Goal: Task Accomplishment & Management: Manage account settings

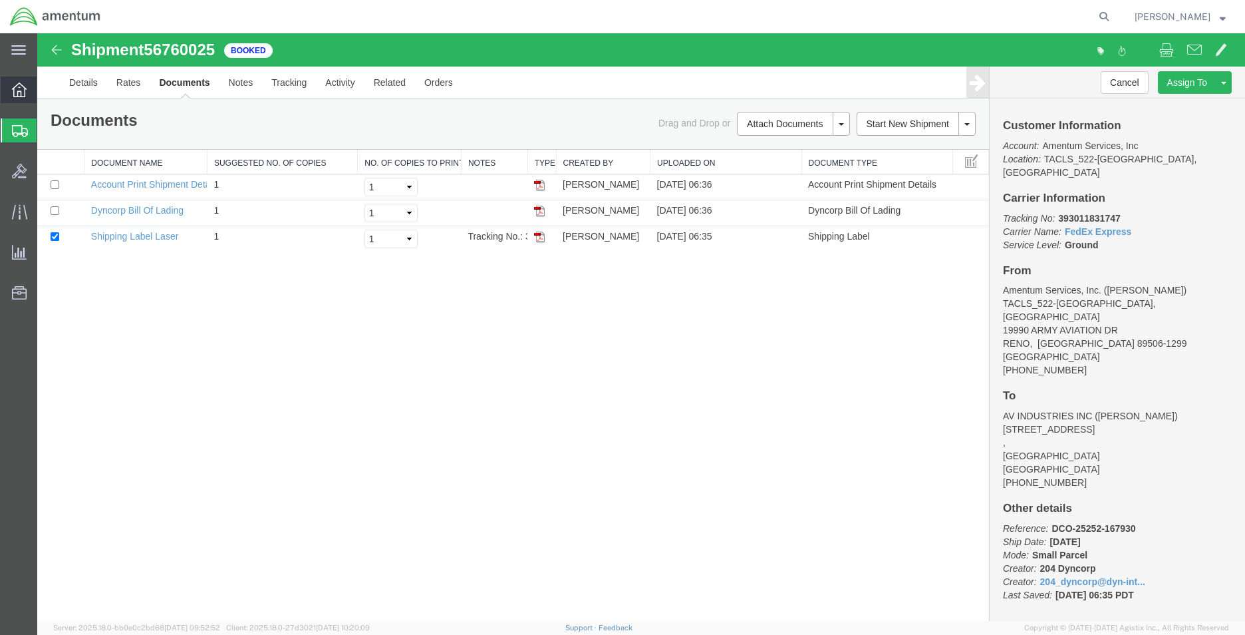
click at [23, 86] on icon at bounding box center [19, 89] width 15 height 15
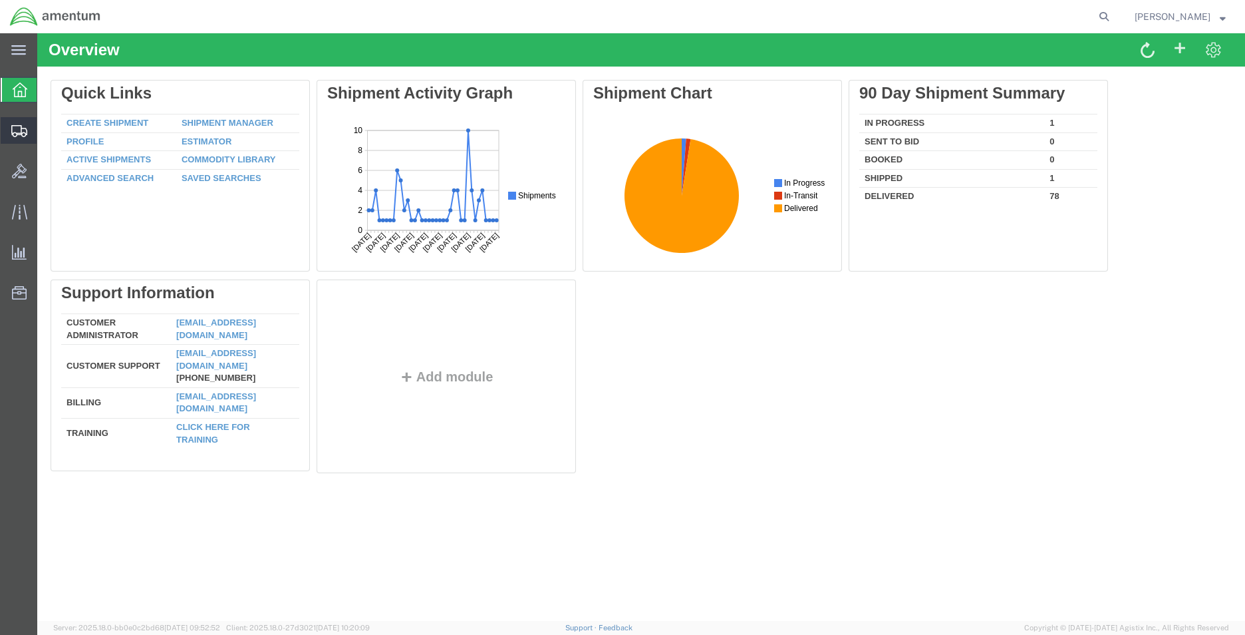
click at [16, 137] on div at bounding box center [19, 130] width 37 height 27
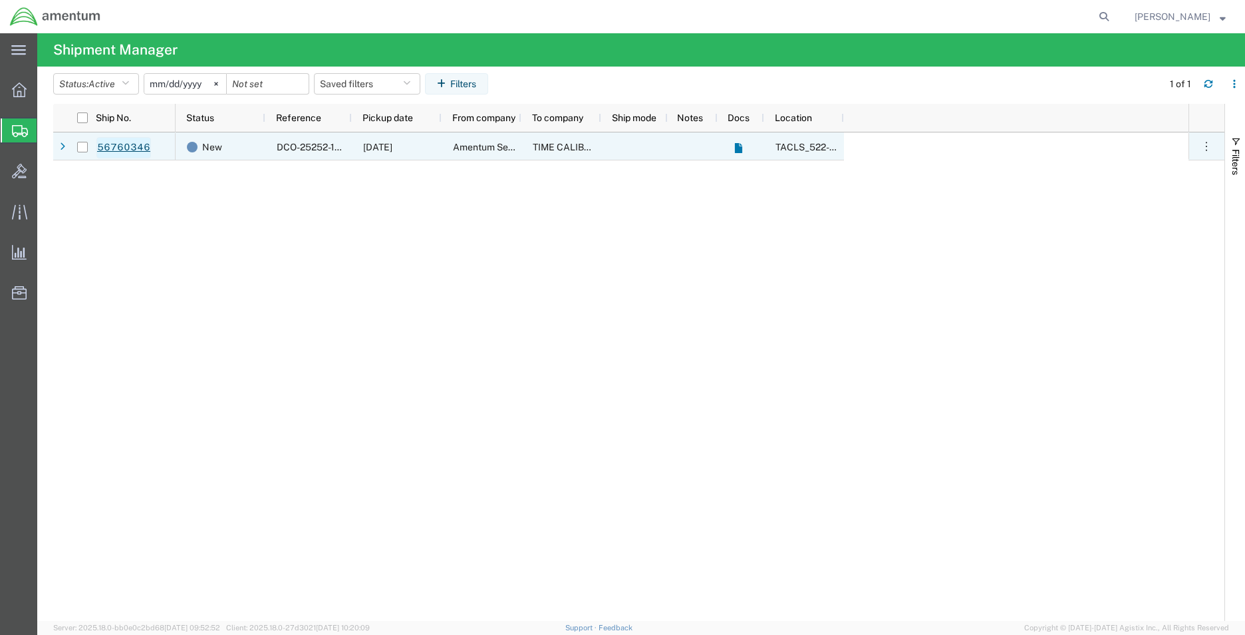
click at [145, 148] on link "56760346" at bounding box center [123, 147] width 55 height 21
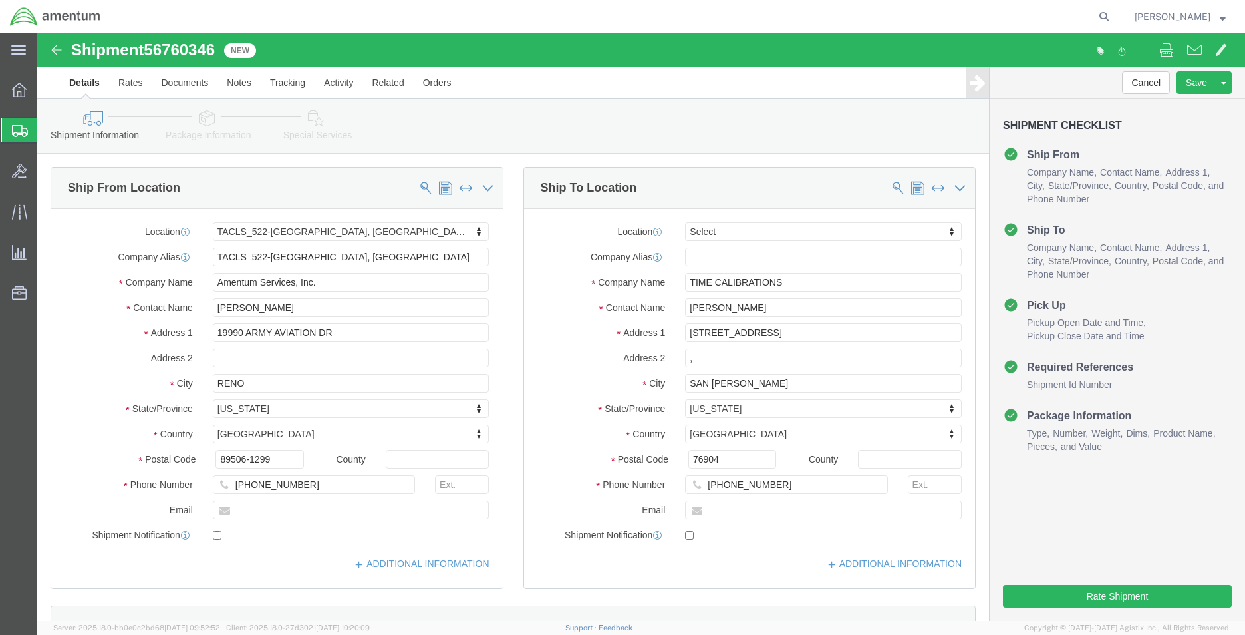
select select "42690"
select select
click button "Rate Shipment"
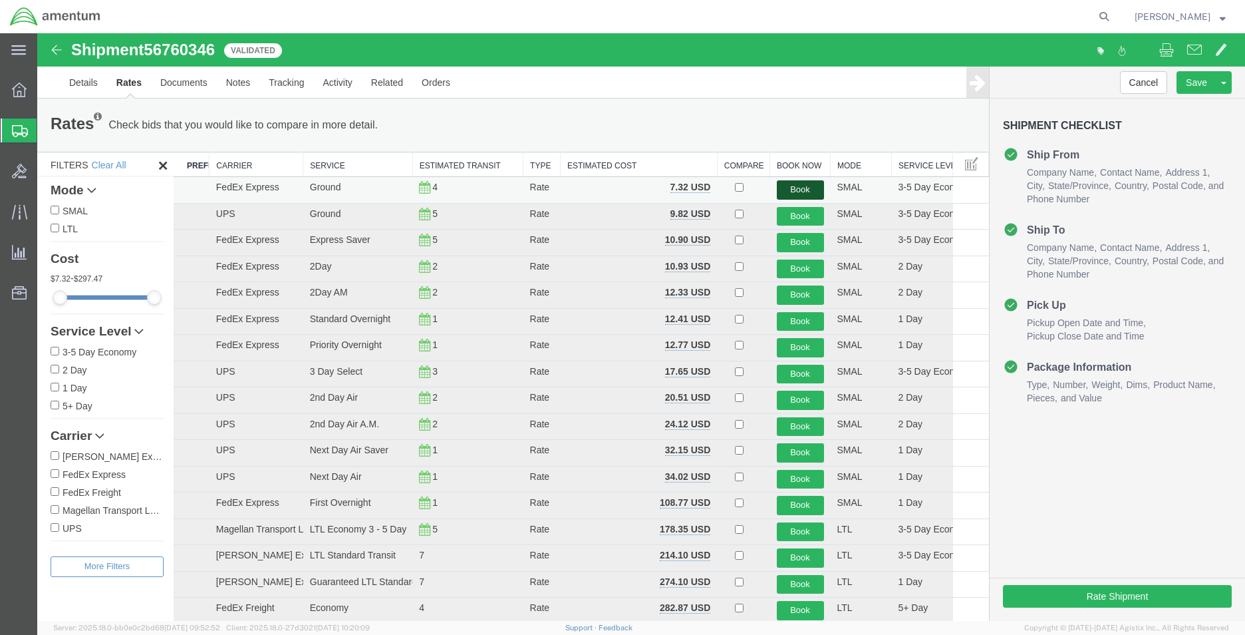
click at [805, 188] on button "Book" at bounding box center [800, 189] width 47 height 19
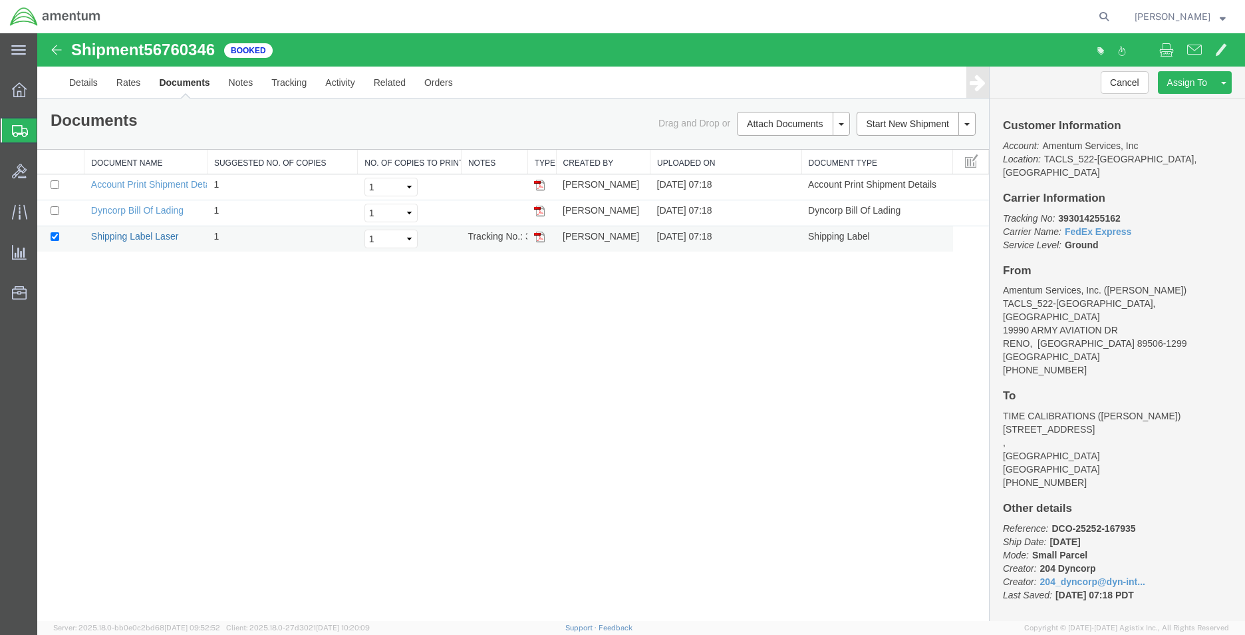
click at [117, 236] on link "Shipping Label Laser" at bounding box center [135, 236] width 88 height 11
click at [20, 87] on icon at bounding box center [19, 89] width 15 height 15
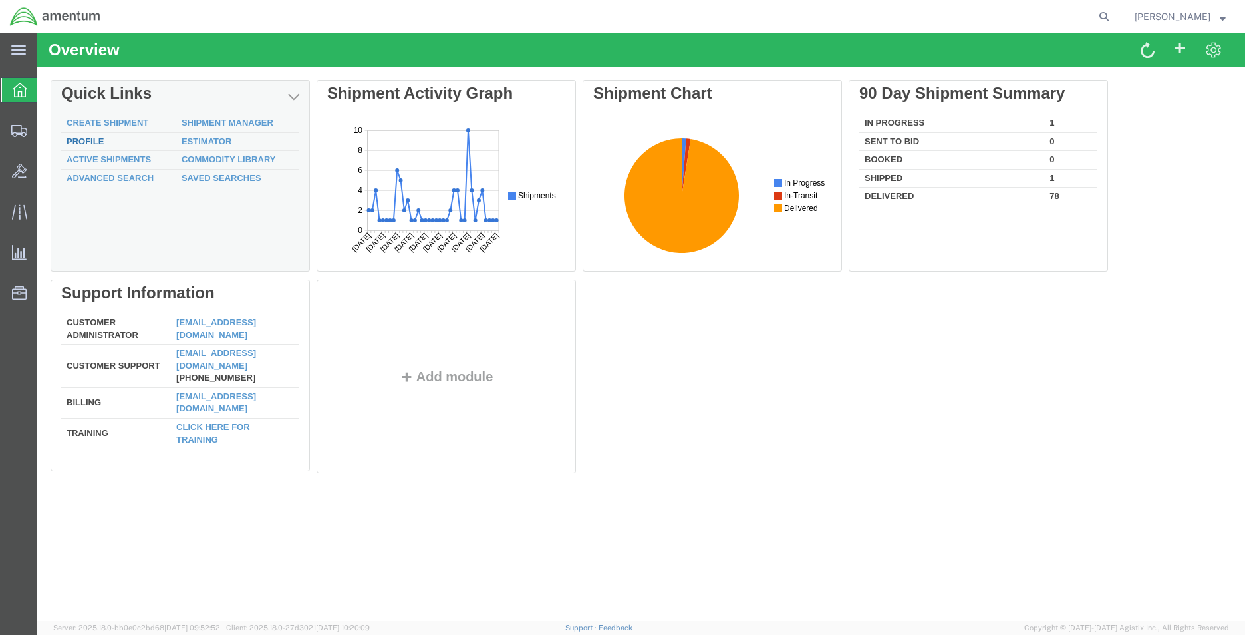
click at [83, 137] on link "Profile" at bounding box center [85, 141] width 37 height 10
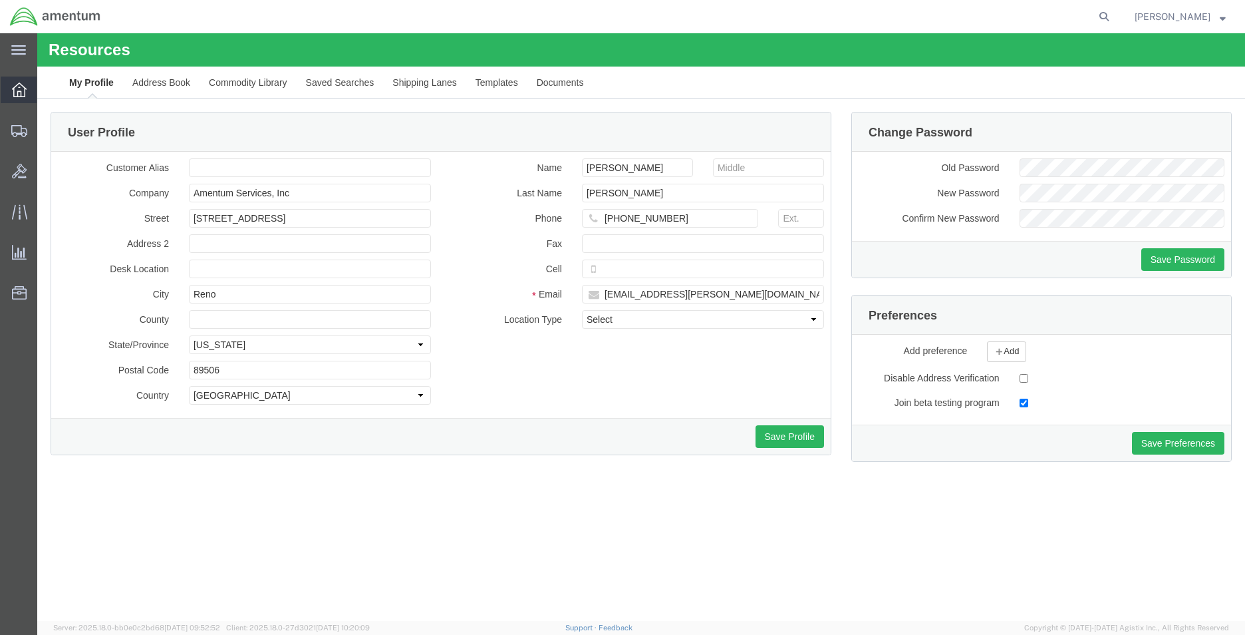
click at [19, 82] on div at bounding box center [19, 89] width 37 height 27
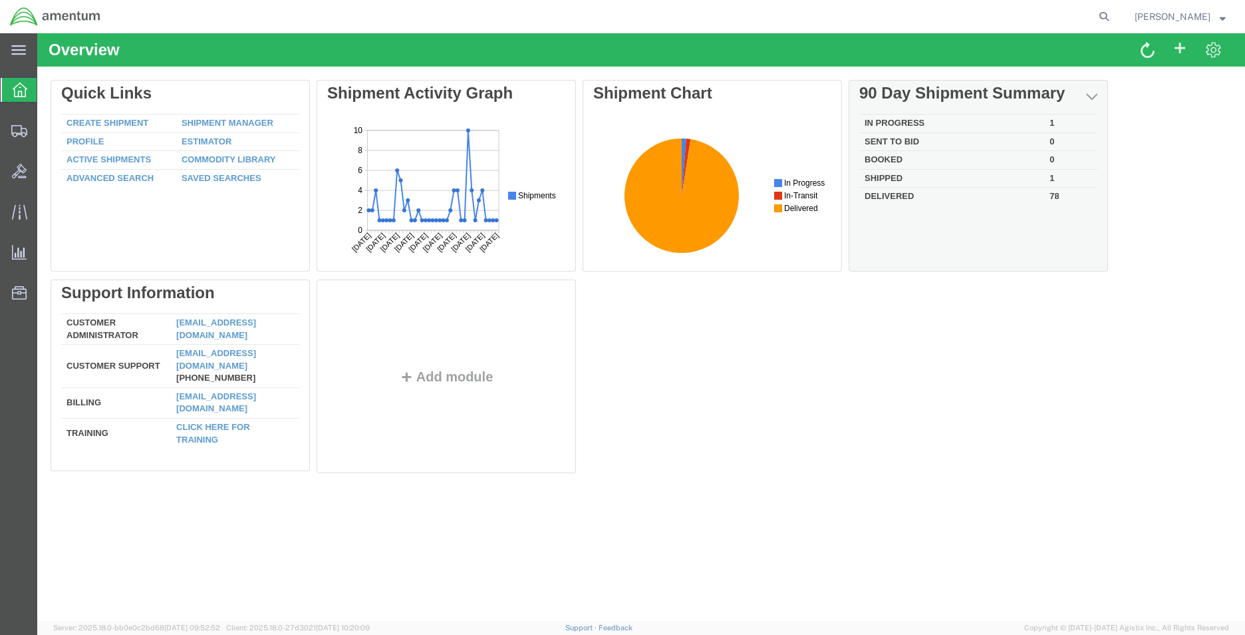
click at [884, 160] on td "Booked" at bounding box center [951, 160] width 185 height 19
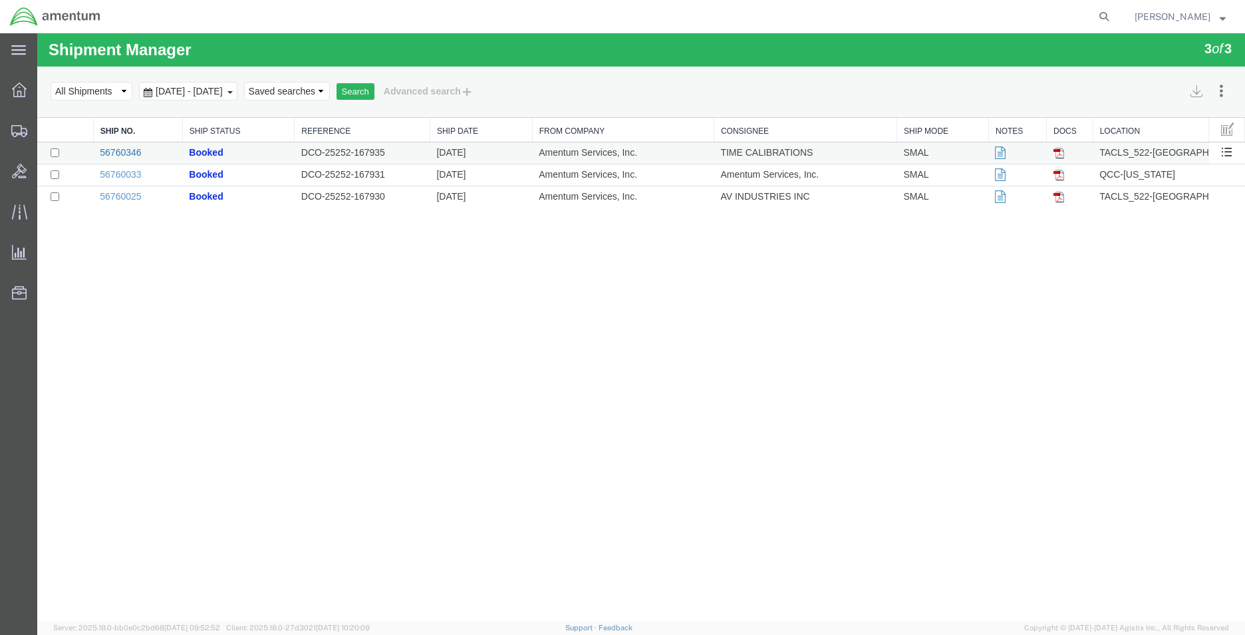
click at [130, 150] on link "56760346" at bounding box center [120, 152] width 41 height 11
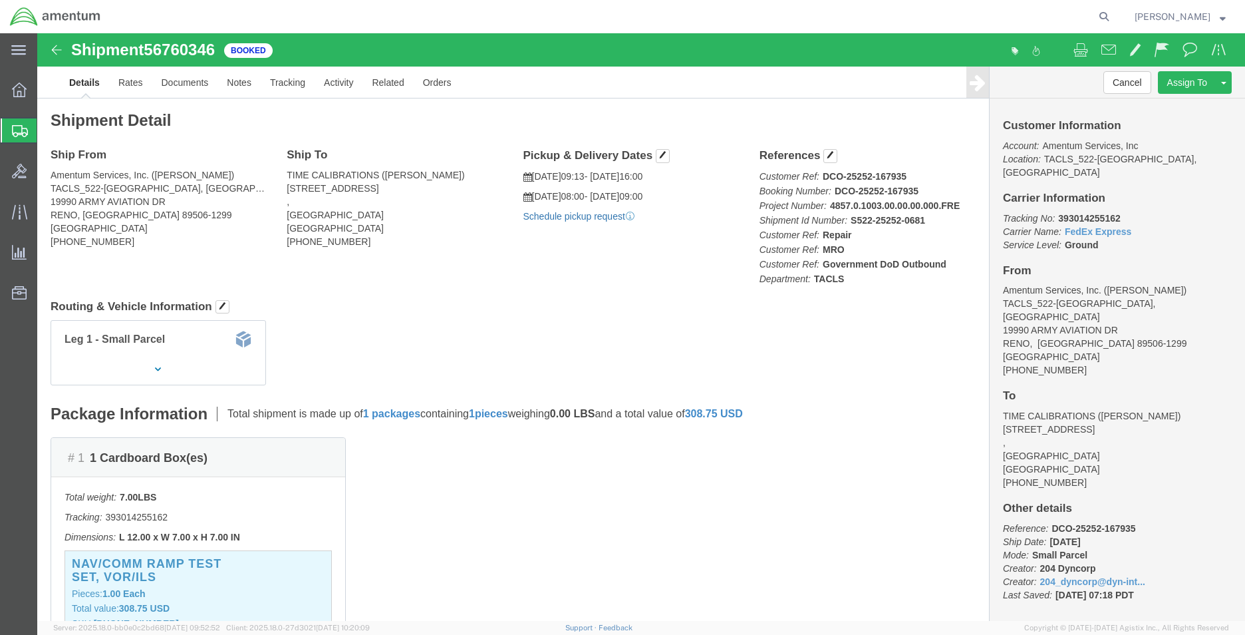
click link "Schedule pickup request"
click at [17, 87] on icon at bounding box center [19, 89] width 15 height 15
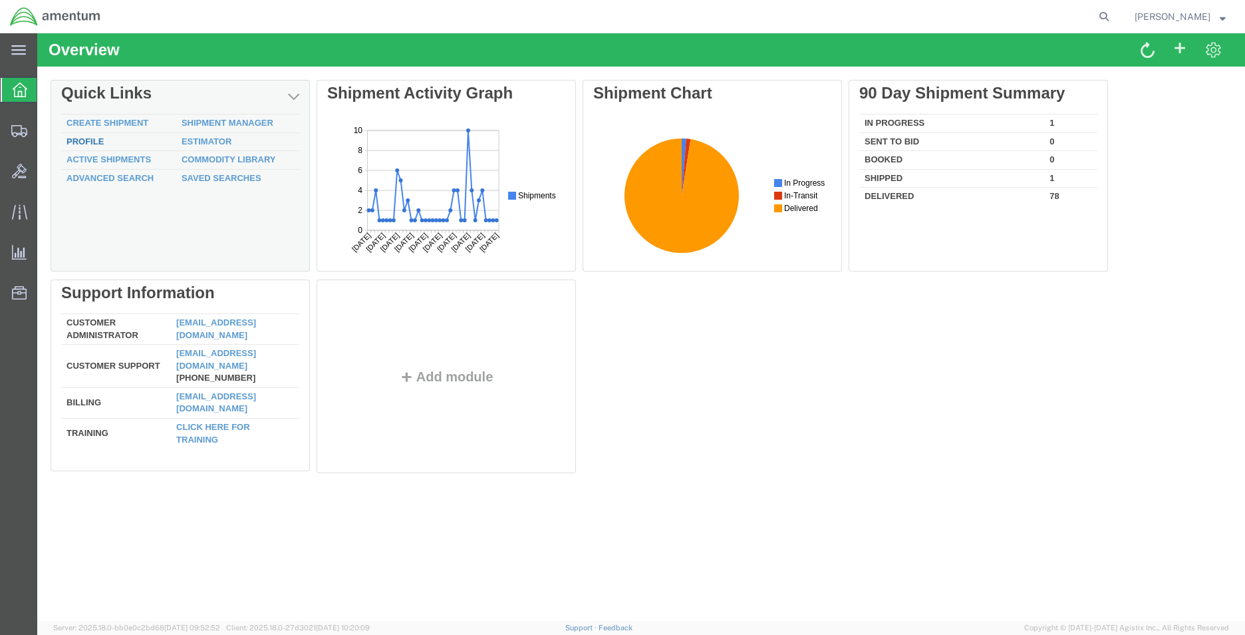
click at [90, 140] on link "Profile" at bounding box center [85, 141] width 37 height 10
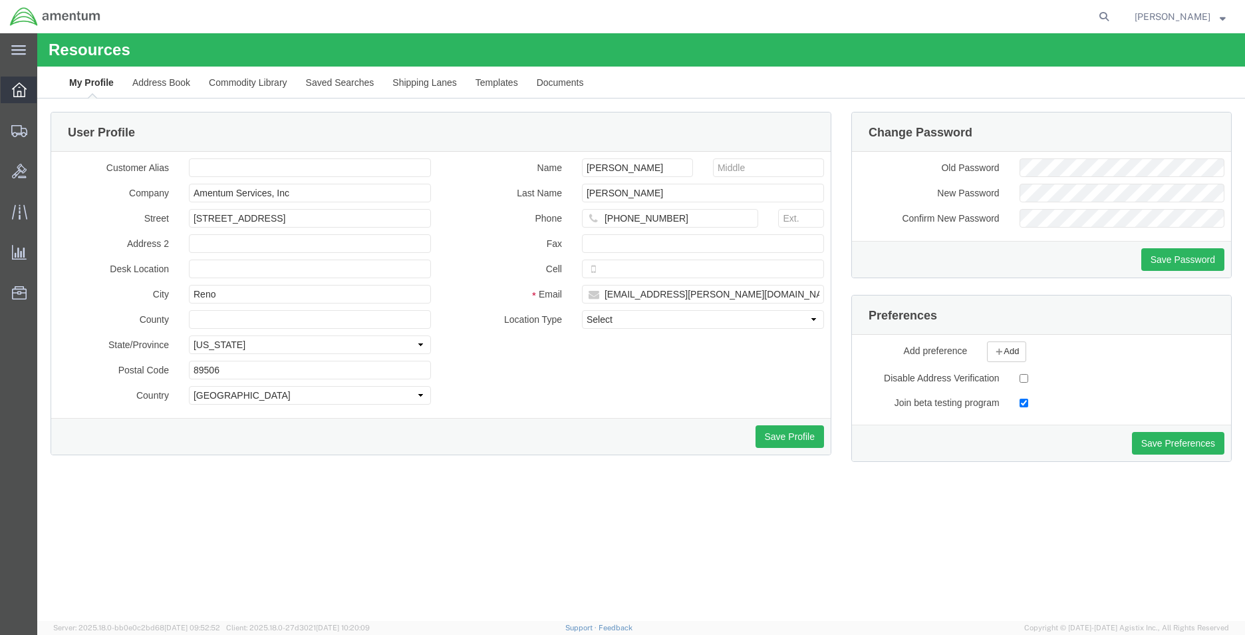
click at [11, 91] on div at bounding box center [19, 89] width 37 height 27
